Goal: Transaction & Acquisition: Purchase product/service

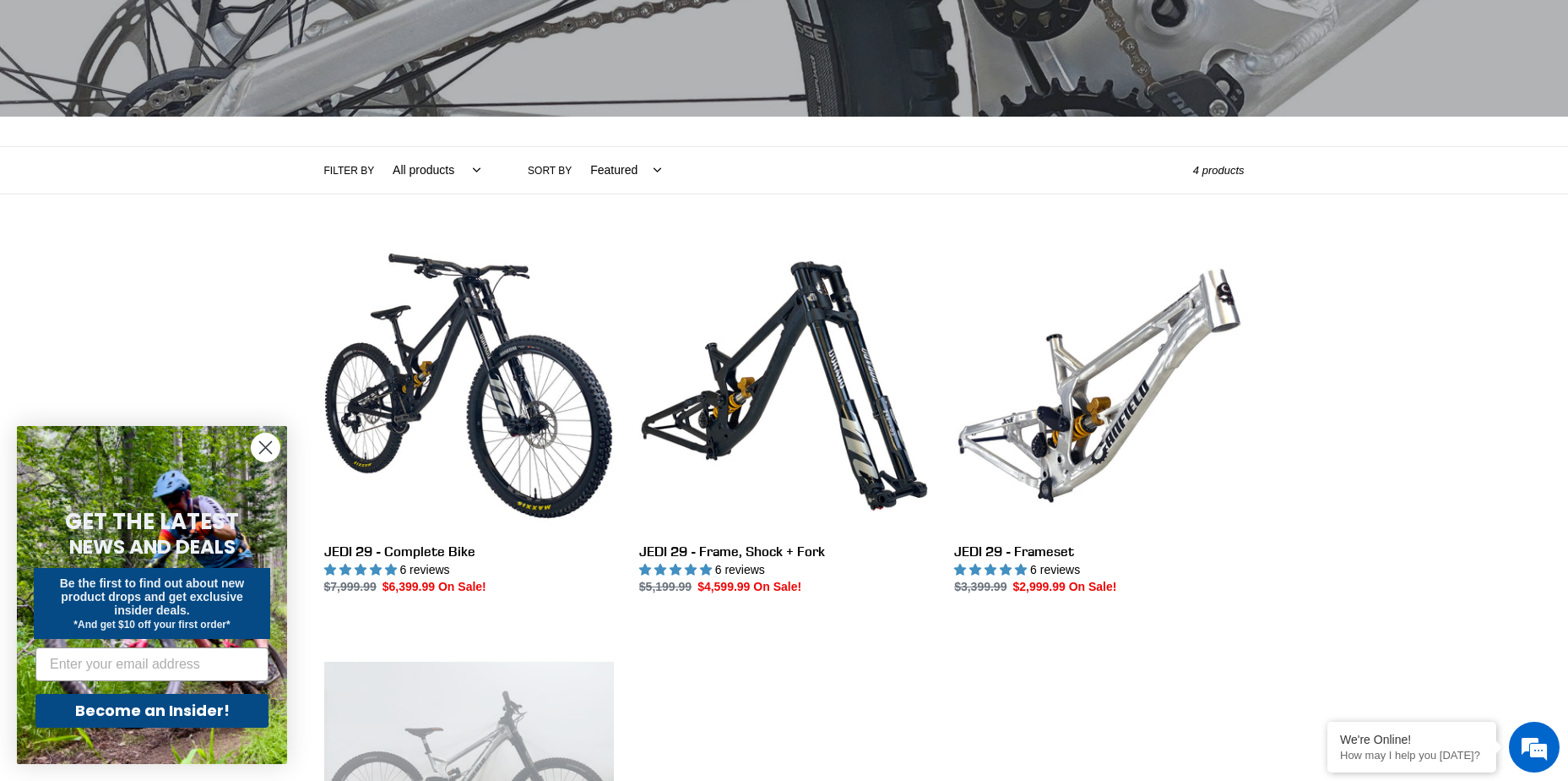
scroll to position [338, 0]
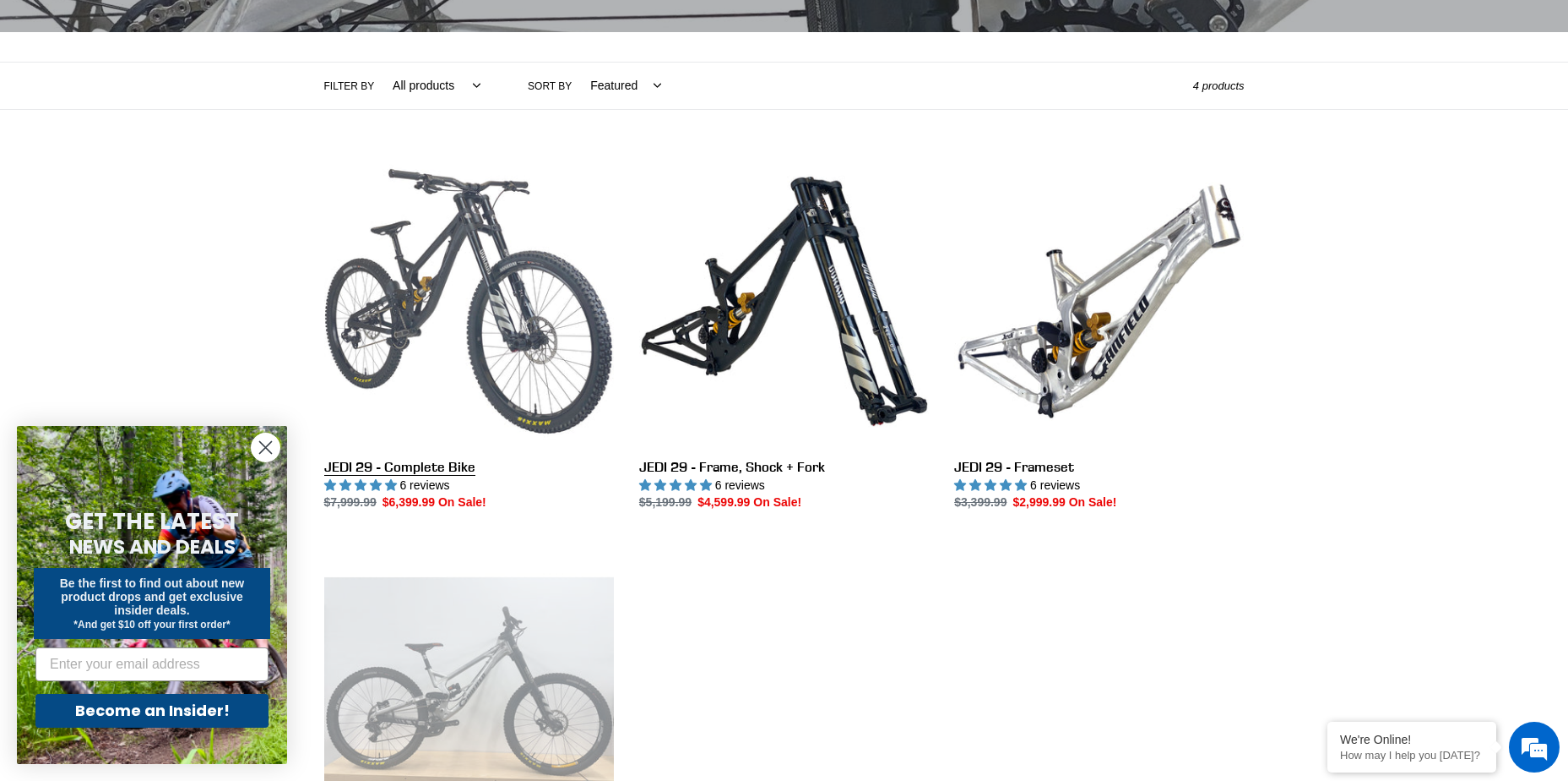
click at [483, 304] on link "JEDI 29 - Complete Bike" at bounding box center [469, 334] width 290 height 355
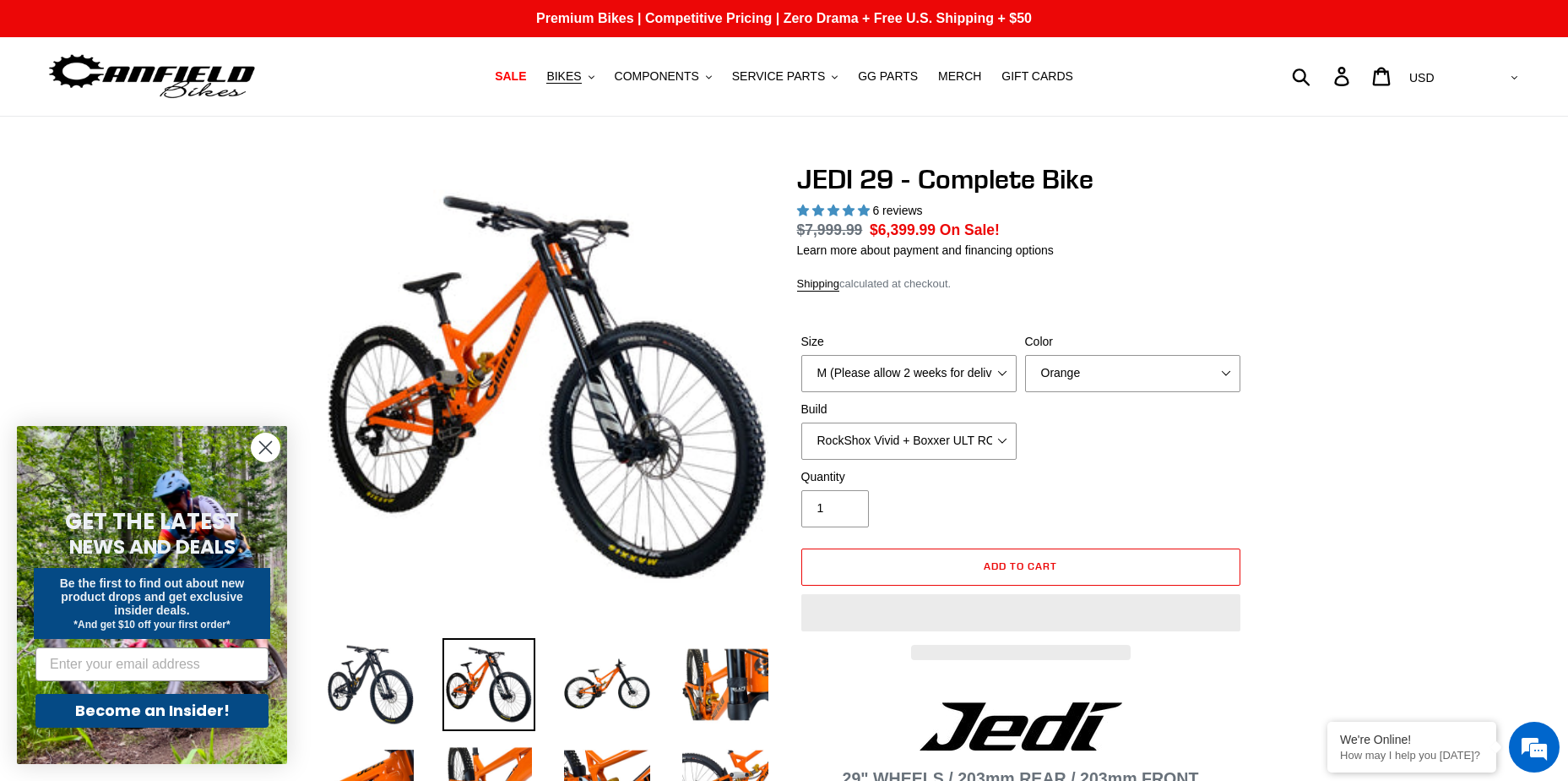
select select "highest-rating"
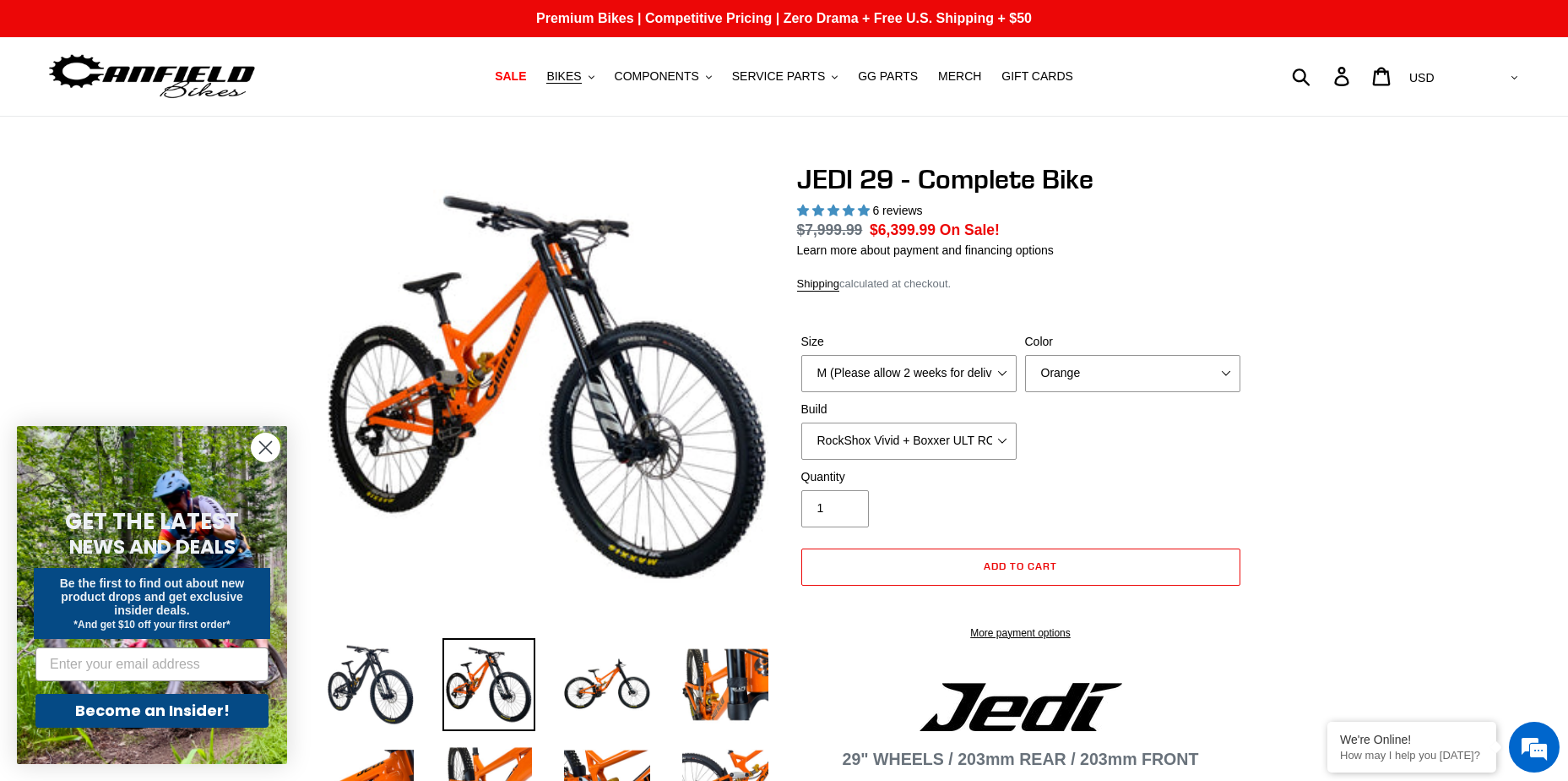
click at [254, 449] on circle "Close dialog" at bounding box center [266, 448] width 28 height 28
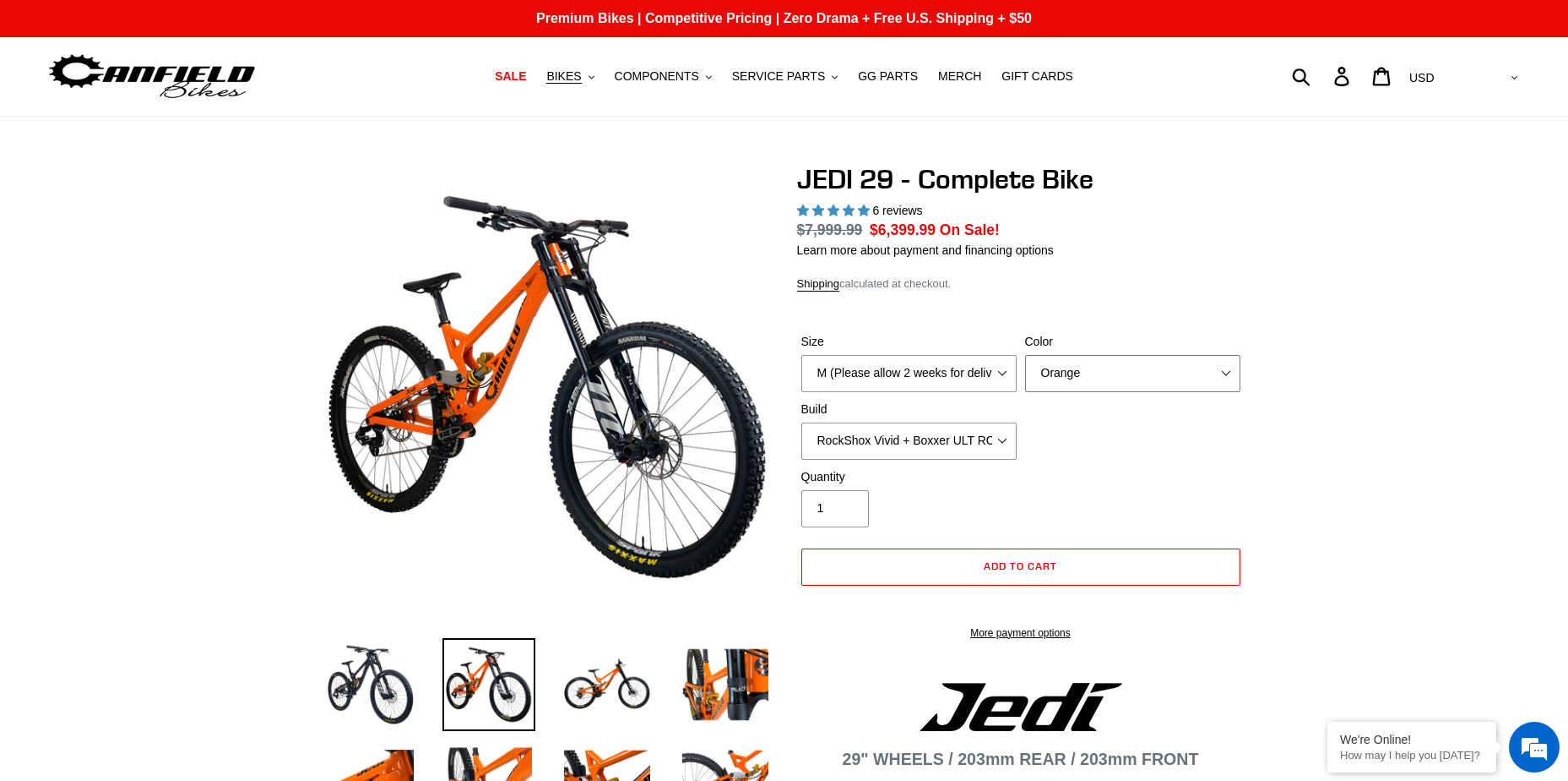
click at [1077, 376] on select "Orange Stealth Black Raw" at bounding box center [1133, 373] width 215 height 37
select select "Raw"
click at [1025, 355] on select "Orange Stealth Black Raw" at bounding box center [1133, 373] width 215 height 37
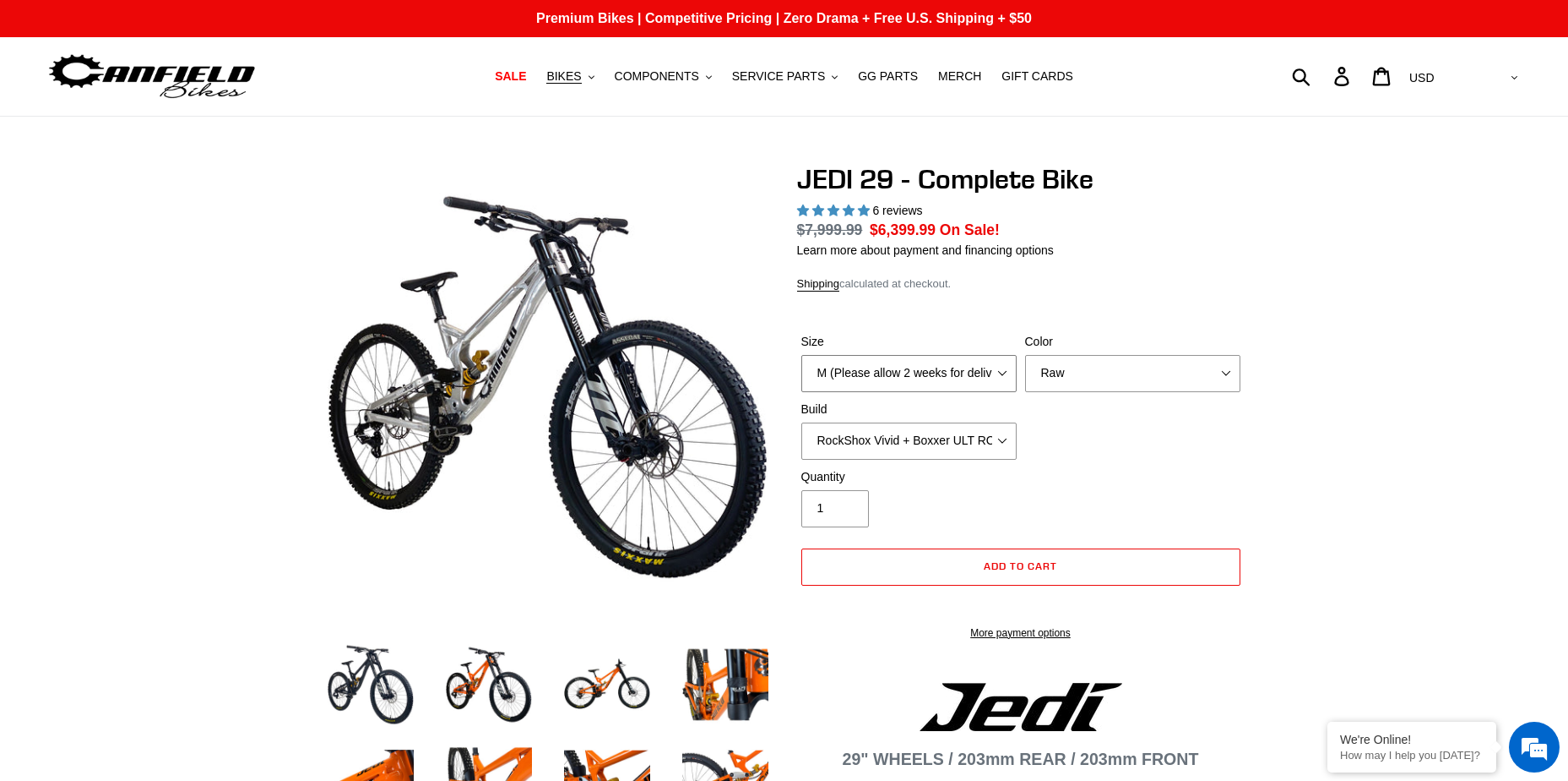
click at [923, 372] on select "M (Please allow 2 weeks for delivery) L (Please allow 2 weeks for delivery) XL …" at bounding box center [908, 373] width 215 height 37
click at [801, 355] on select "M (Please allow 2 weeks for delivery) L (Please allow 2 weeks for delivery) XL …" at bounding box center [908, 373] width 215 height 37
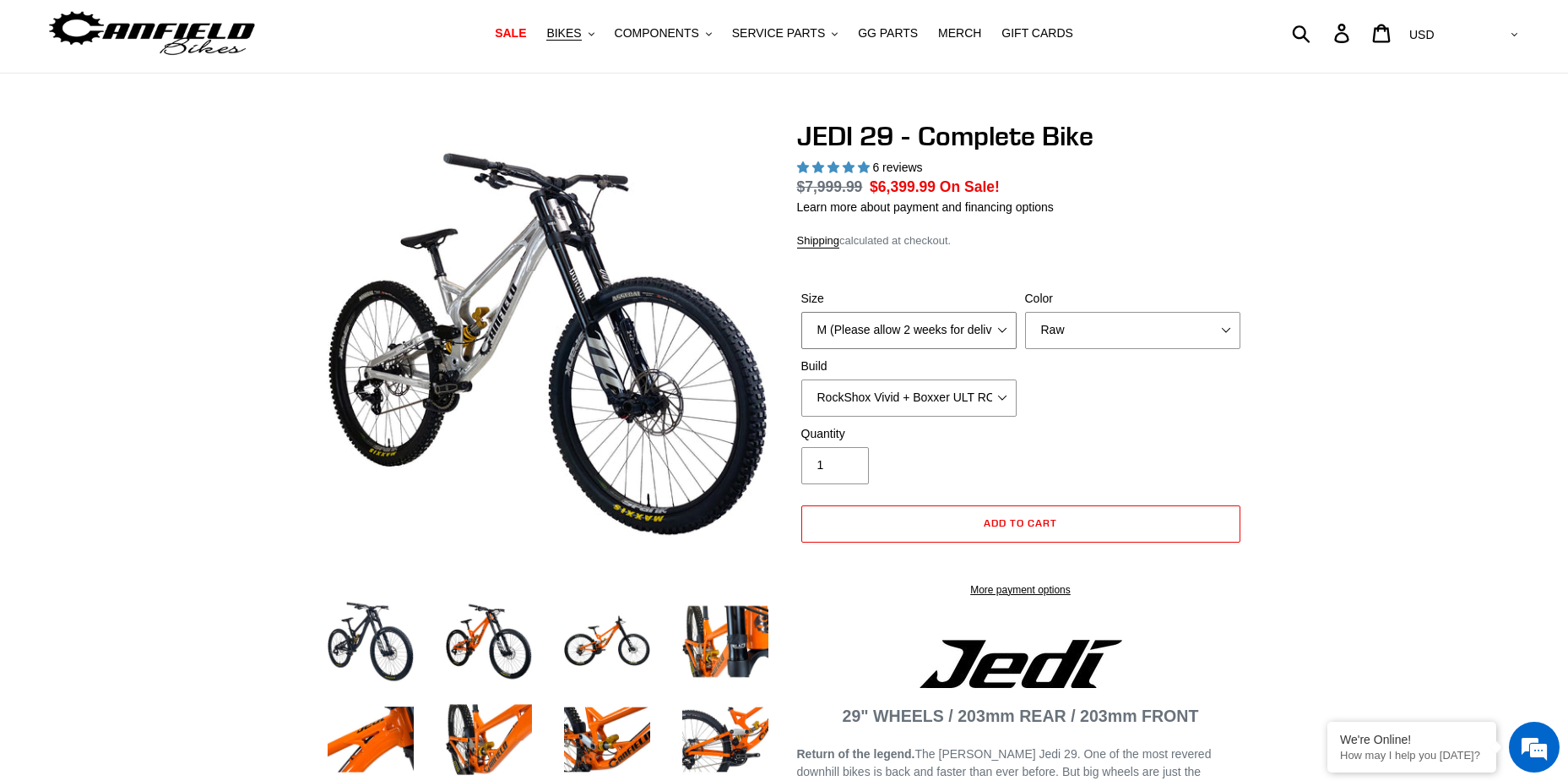
scroll to position [84, 0]
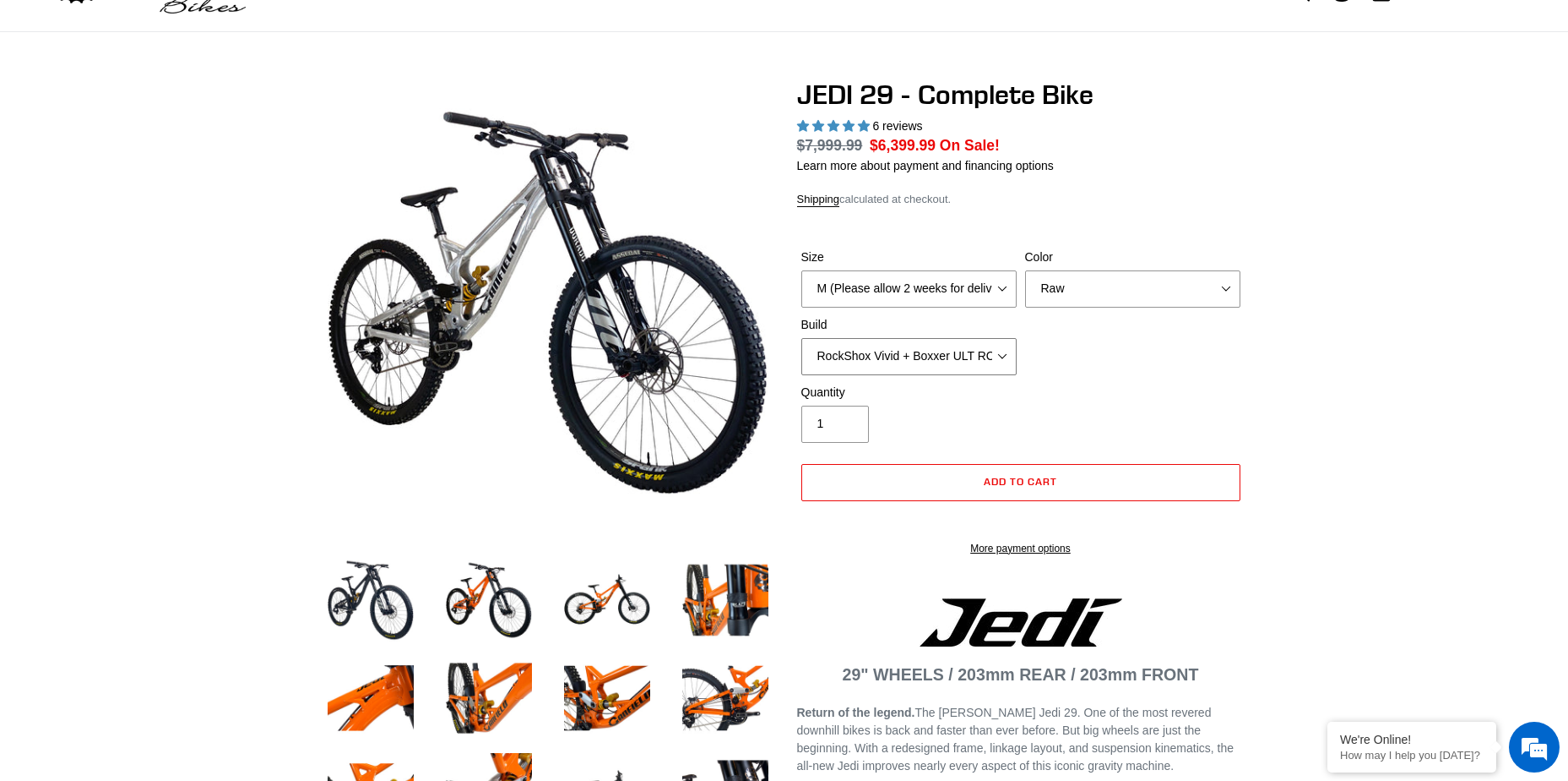
click at [864, 360] on select "RockShox Vivid + Boxxer ULT RC2 C3 200 + SRAM XO RockShox Vivid + Boxxer ULT RC…" at bounding box center [908, 356] width 215 height 37
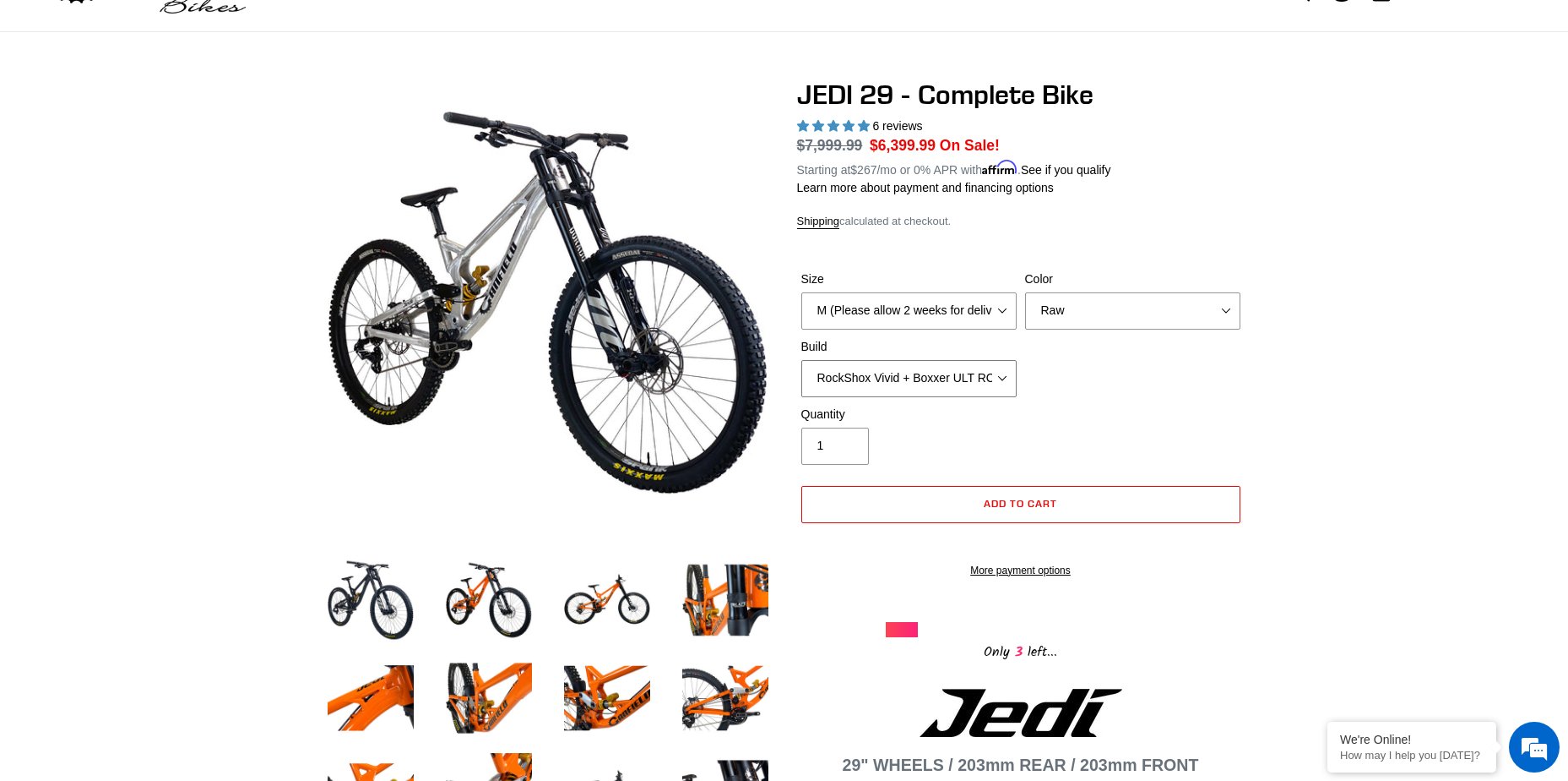
select select "Fox DHX2 + Fox 40 Float Grip 2 203 + Shimano"
click at [801, 360] on select "RockShox Vivid + Boxxer ULT RC2 C3 200 + SRAM XO RockShox Vivid + Boxxer ULT RC…" at bounding box center [908, 378] width 215 height 37
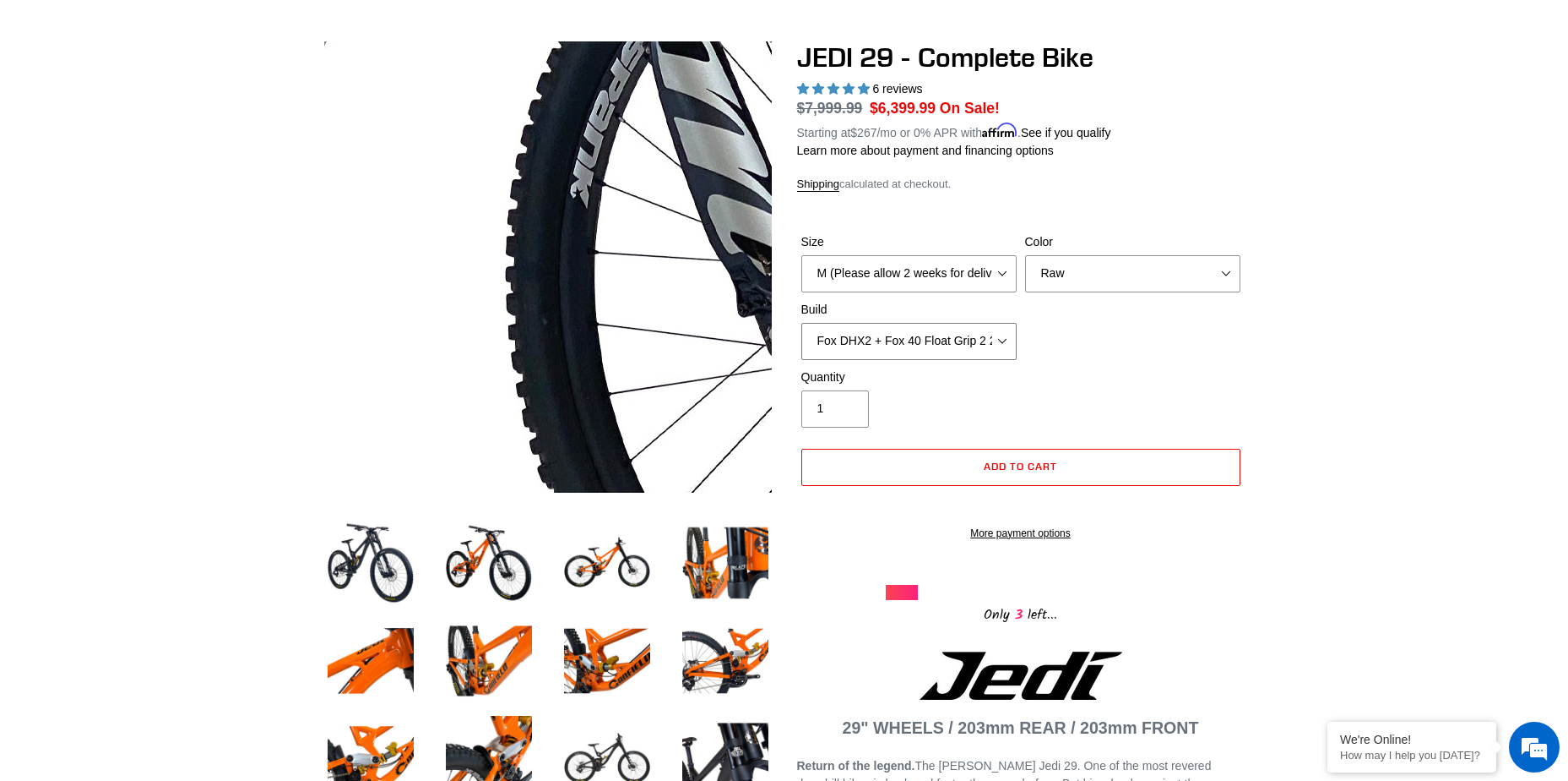
scroll to position [84, 0]
